Goal: Transaction & Acquisition: Download file/media

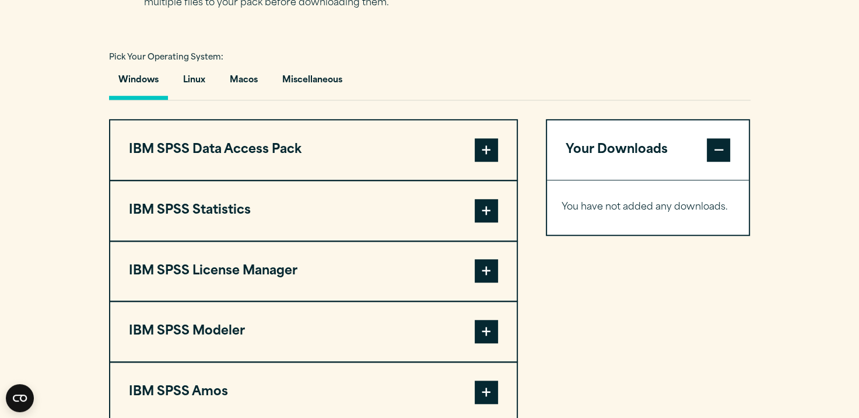
scroll to position [961, 0]
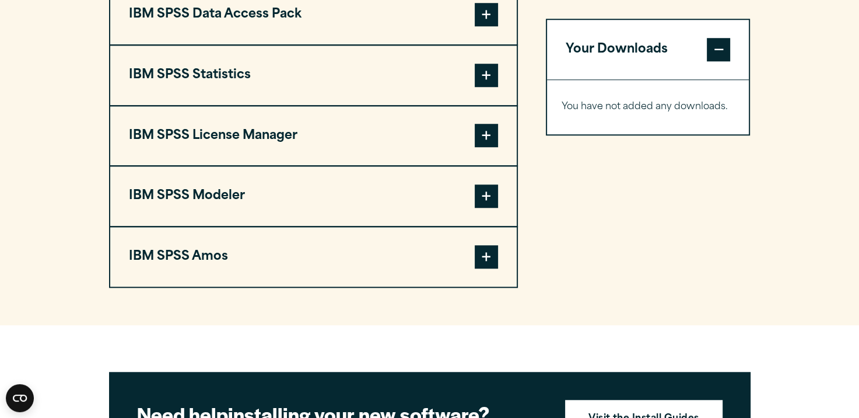
click at [476, 247] on span at bounding box center [486, 256] width 23 height 23
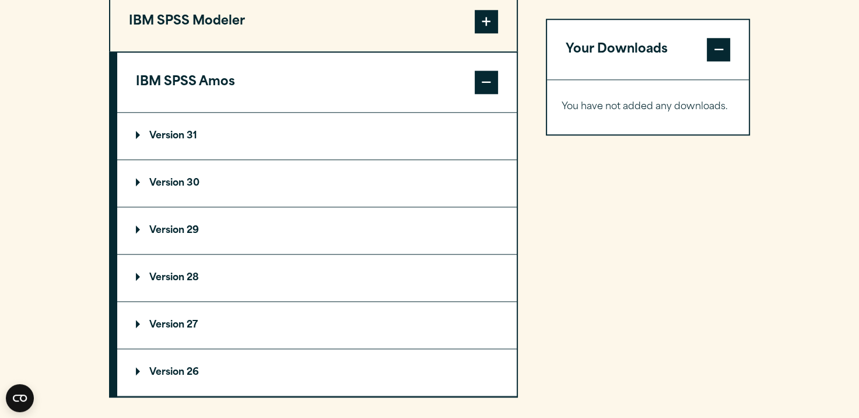
scroll to position [1136, 0]
click at [311, 222] on summary "Version 29" at bounding box center [317, 229] width 400 height 47
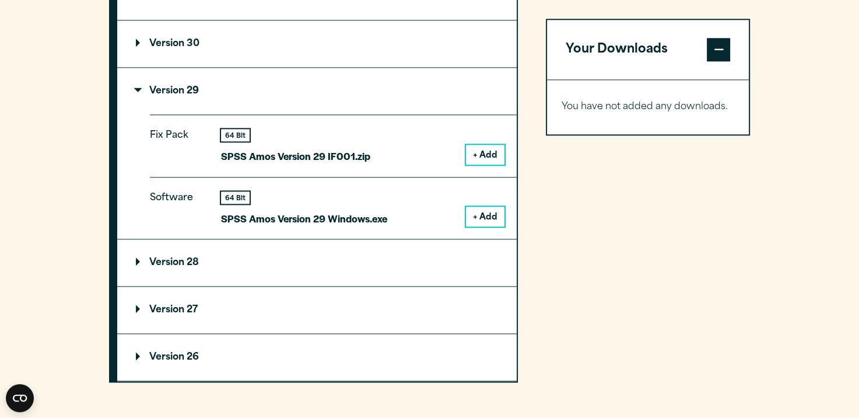
scroll to position [1278, 0]
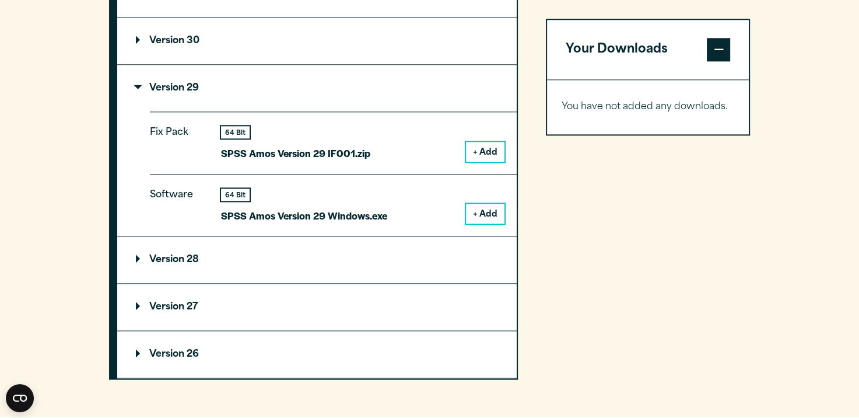
click at [482, 212] on button "+ Add" at bounding box center [485, 214] width 38 height 20
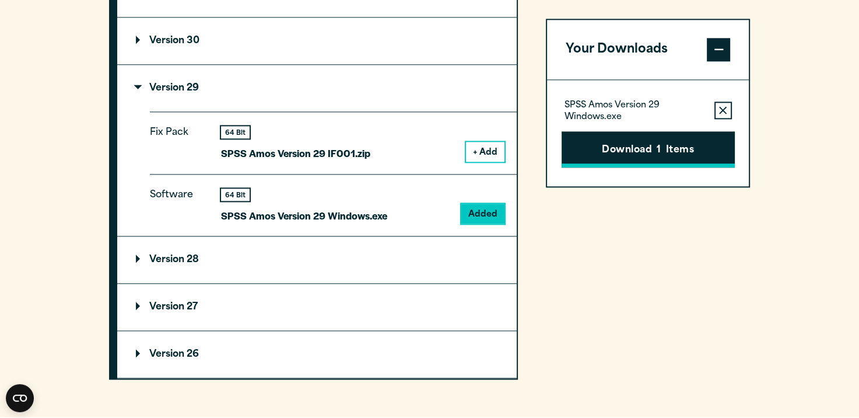
click at [633, 159] on button "Download 1 Items" at bounding box center [648, 149] width 173 height 36
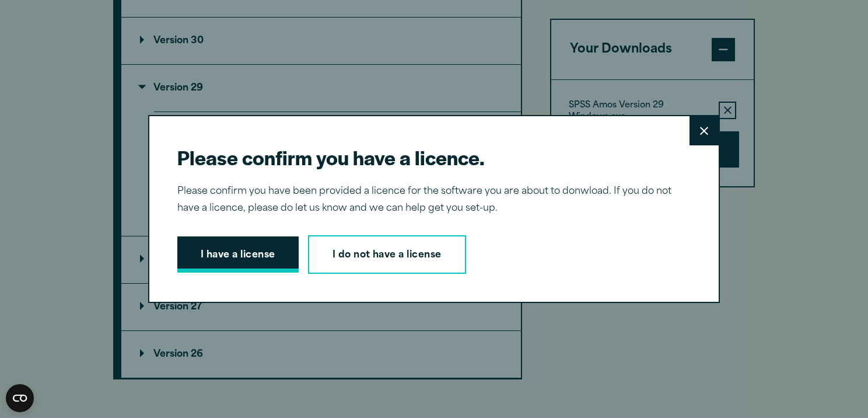
click at [244, 256] on button "I have a license" at bounding box center [237, 254] width 121 height 36
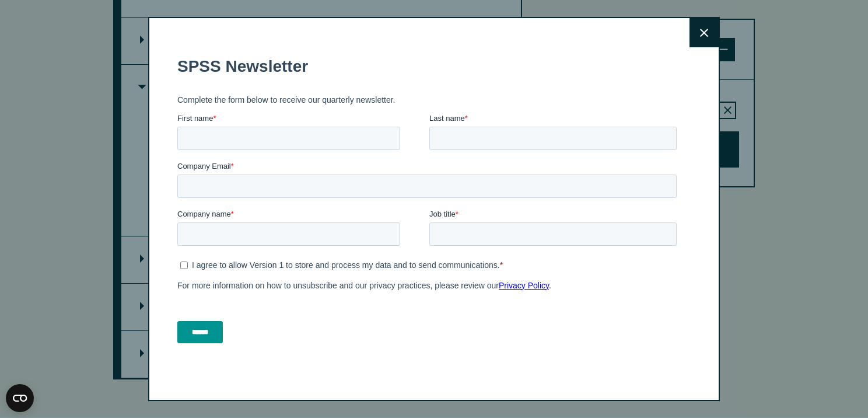
click at [700, 36] on icon at bounding box center [704, 33] width 8 height 9
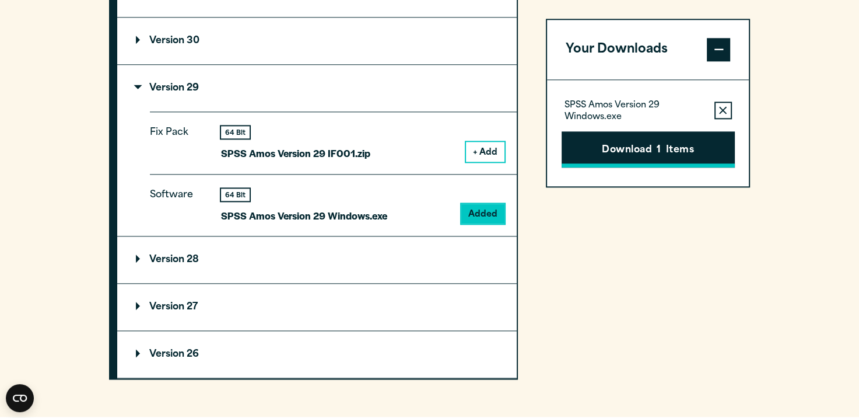
click at [660, 150] on span "1" at bounding box center [659, 150] width 4 height 15
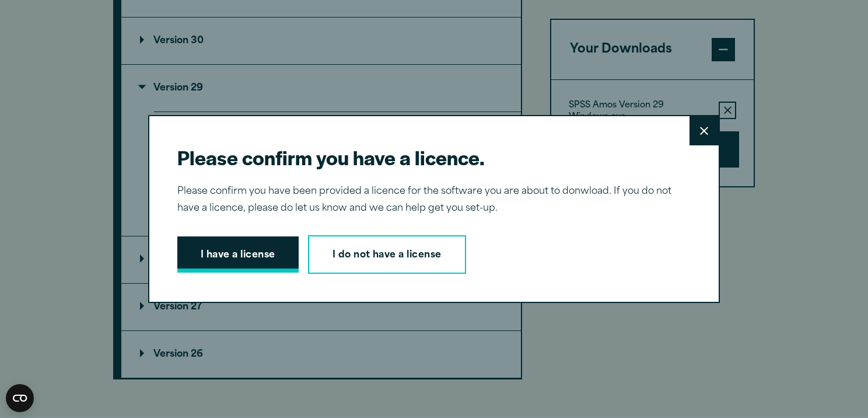
click at [246, 248] on button "I have a license" at bounding box center [237, 254] width 121 height 36
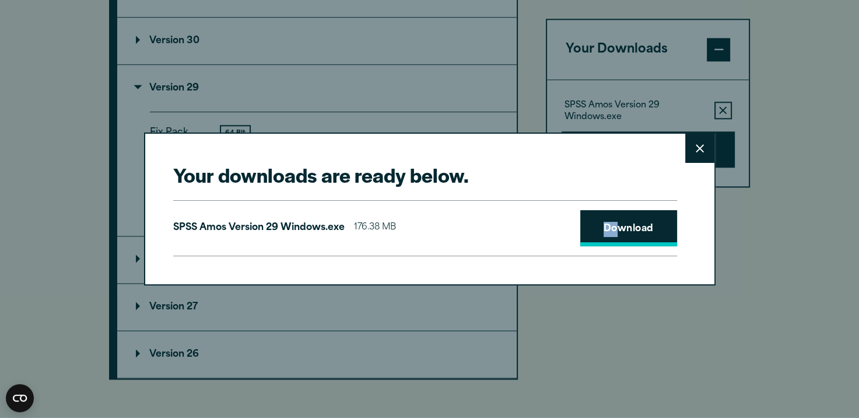
drag, startPoint x: 541, startPoint y: 229, endPoint x: 619, endPoint y: 226, distance: 77.7
click at [619, 226] on div "SPSS [PERSON_NAME] Version 29 Windows.exe 176.38 MB Download" at bounding box center [425, 228] width 504 height 56
click at [619, 226] on link "Download" at bounding box center [628, 228] width 97 height 36
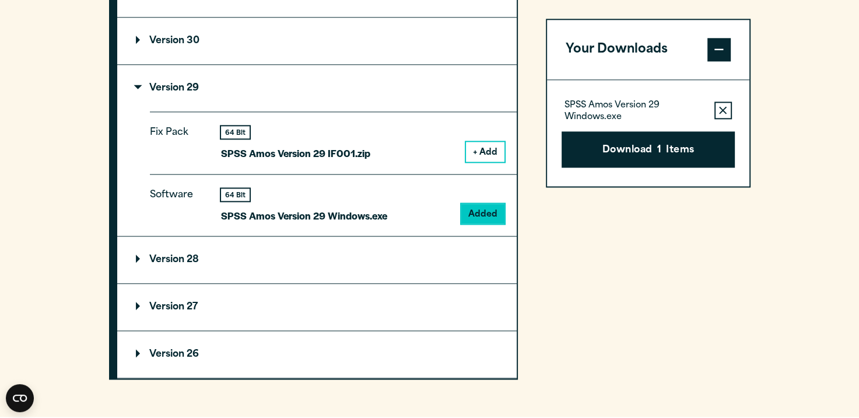
click at [752, 148] on div "Close" at bounding box center [429, 209] width 859 height 418
